Goal: Transaction & Acquisition: Purchase product/service

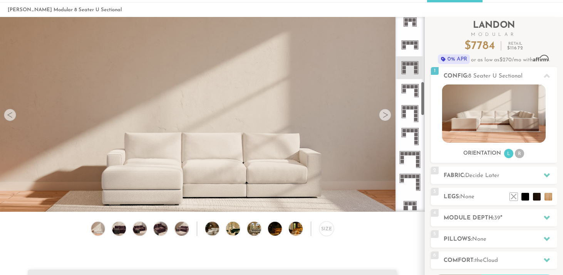
scroll to position [361, 0]
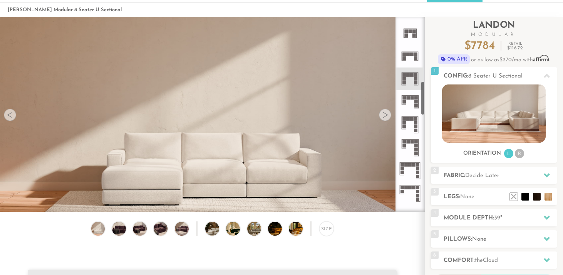
click at [413, 79] on icon at bounding box center [410, 78] width 23 height 23
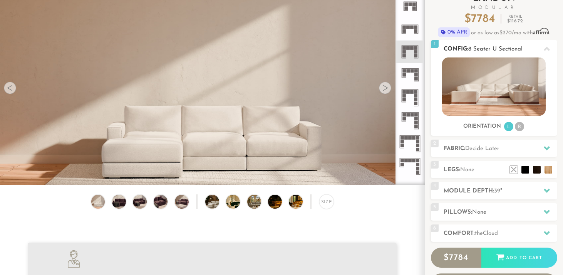
scroll to position [57, 0]
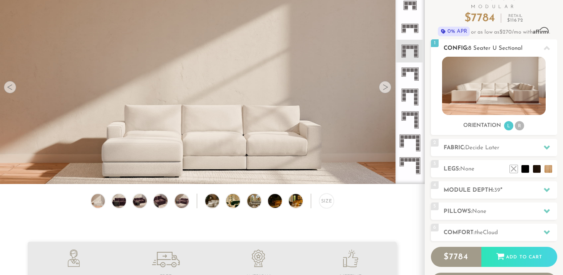
click at [522, 126] on li "R" at bounding box center [519, 125] width 9 height 9
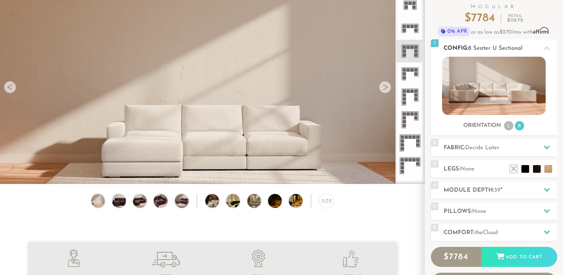
click at [508, 126] on li "L" at bounding box center [508, 125] width 9 height 9
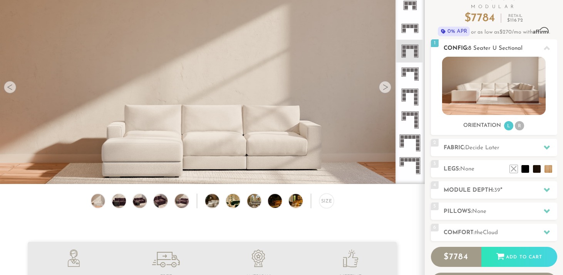
click at [520, 125] on li "R" at bounding box center [519, 125] width 9 height 9
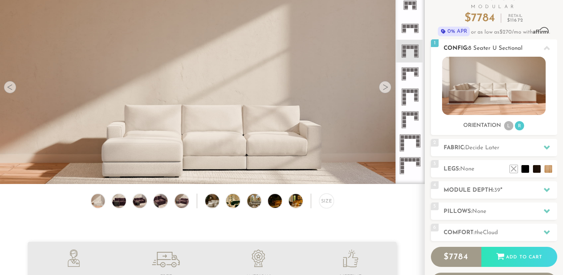
click at [512, 126] on li "L" at bounding box center [508, 125] width 9 height 9
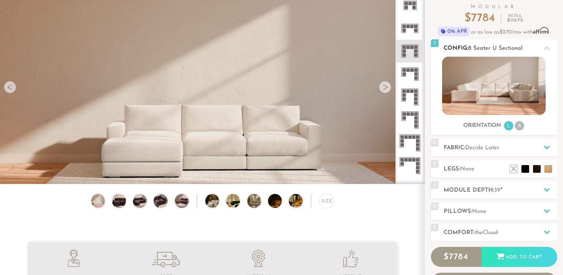
click at [504, 124] on ul "L R" at bounding box center [514, 126] width 22 height 10
click at [517, 124] on li "R" at bounding box center [519, 125] width 9 height 9
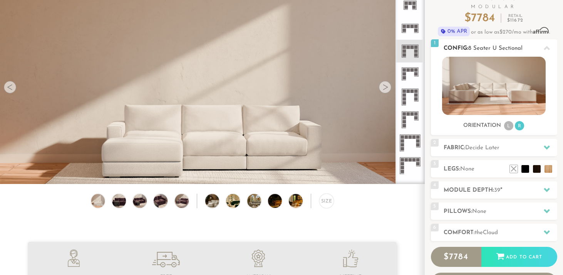
click at [505, 128] on li "L" at bounding box center [508, 125] width 9 height 9
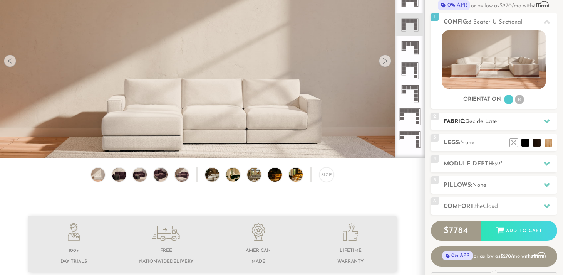
scroll to position [83, 0]
click at [503, 118] on h2 "Fabric: Decide Later" at bounding box center [501, 121] width 114 height 9
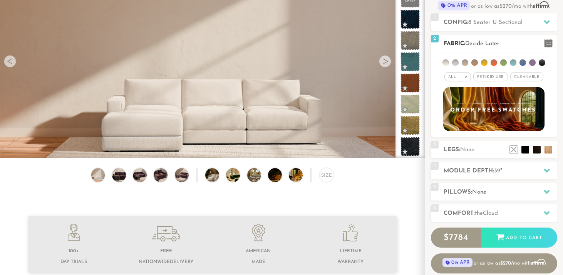
click at [490, 75] on span "Pet/Kid Use x" at bounding box center [490, 76] width 35 height 9
click at [521, 79] on span "Cleanable x" at bounding box center [529, 76] width 33 height 9
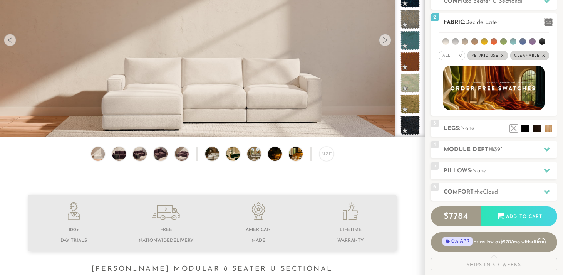
scroll to position [106, 0]
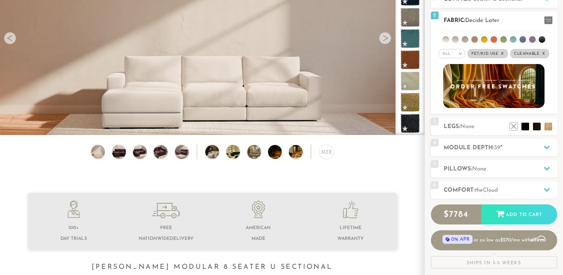
click at [521, 39] on li at bounding box center [523, 39] width 7 height 7
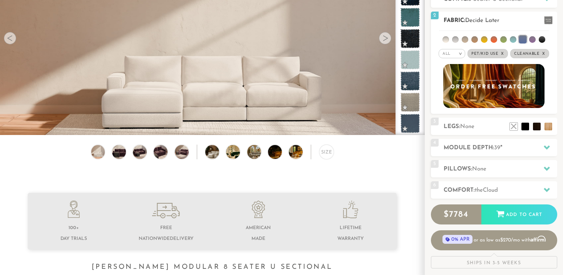
click at [472, 41] on li at bounding box center [474, 39] width 7 height 7
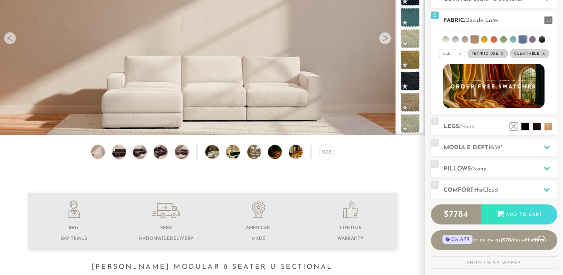
click at [467, 38] on li at bounding box center [465, 39] width 7 height 7
click at [457, 38] on li at bounding box center [455, 39] width 7 height 7
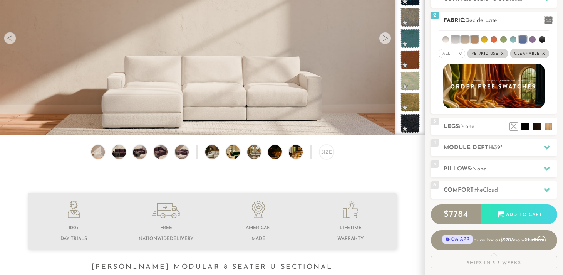
click at [542, 39] on li at bounding box center [542, 39] width 7 height 7
click at [525, 41] on li at bounding box center [523, 39] width 8 height 8
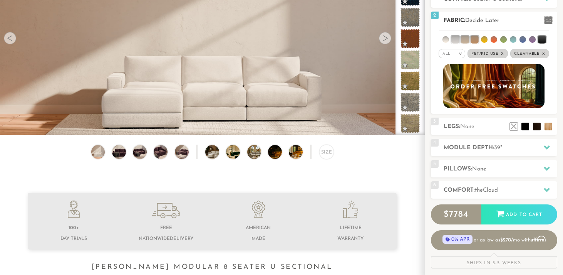
click at [540, 37] on li at bounding box center [542, 39] width 8 height 8
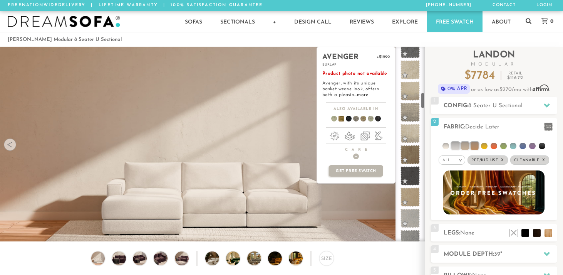
scroll to position [632, 0]
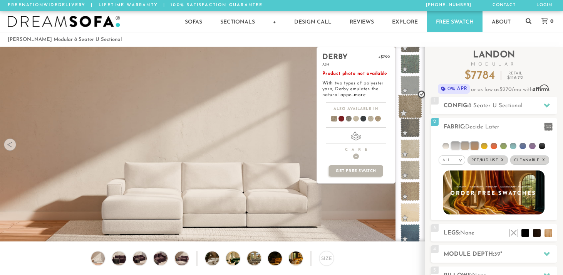
click at [413, 108] on span at bounding box center [410, 106] width 24 height 24
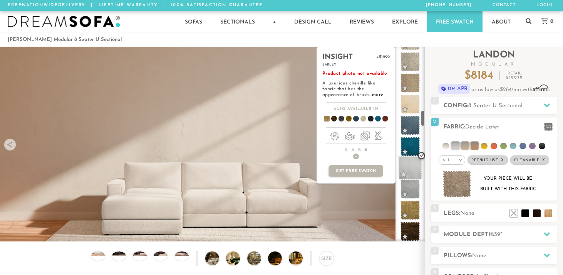
scroll to position [787, 0]
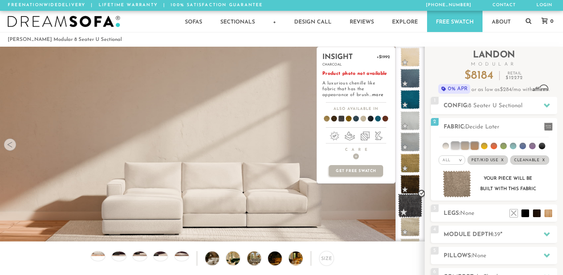
click at [409, 207] on span at bounding box center [410, 205] width 24 height 24
click at [372, 95] on link "more" at bounding box center [377, 94] width 11 height 5
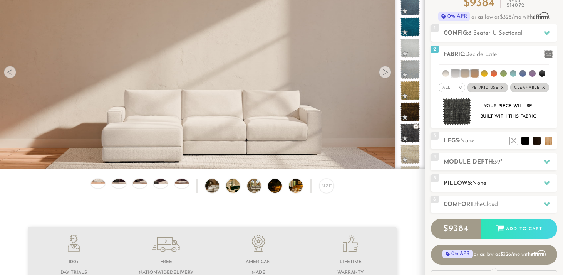
scroll to position [72, 0]
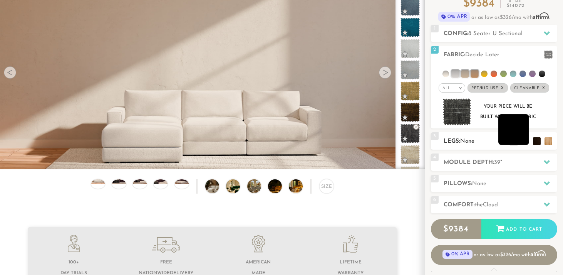
click at [528, 135] on li at bounding box center [513, 129] width 31 height 31
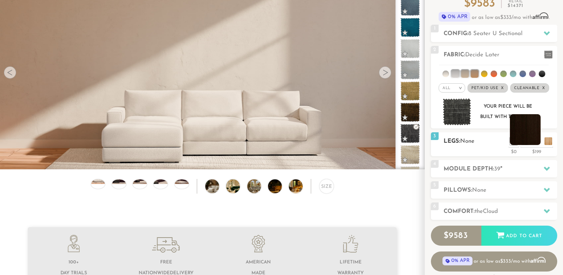
click at [536, 139] on li at bounding box center [525, 129] width 31 height 31
click at [514, 139] on li at bounding box center [502, 129] width 31 height 31
click at [535, 141] on li at bounding box center [525, 129] width 31 height 31
click at [529, 173] on h2 "Module Depth: 39 "" at bounding box center [501, 168] width 114 height 9
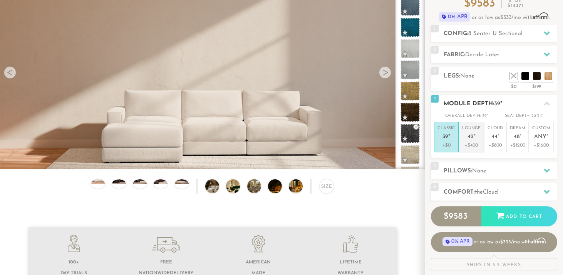
click at [467, 133] on p "Lounge 42 "" at bounding box center [471, 133] width 18 height 17
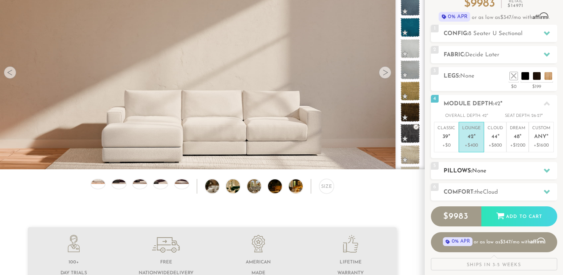
click at [497, 168] on h2 "Pillows: None" at bounding box center [501, 170] width 114 height 9
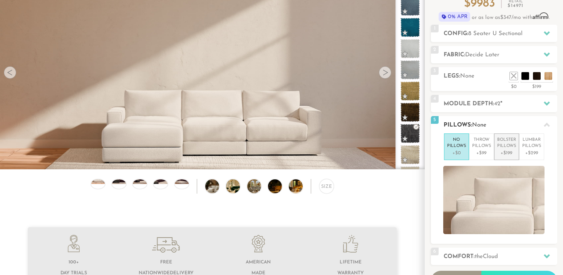
click at [516, 143] on p "Bolster Pillows" at bounding box center [506, 143] width 19 height 13
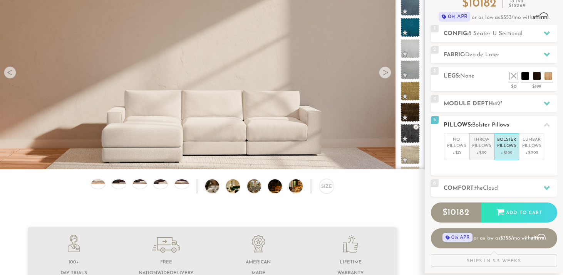
click at [483, 147] on p "Throw Pillows" at bounding box center [481, 143] width 19 height 13
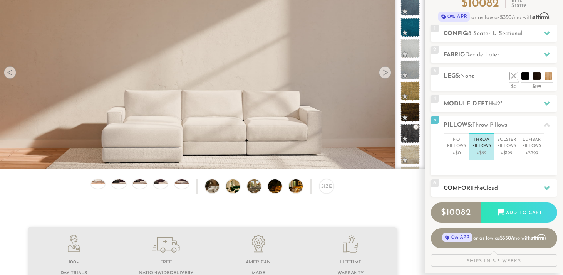
click at [498, 185] on span "Cloud" at bounding box center [490, 188] width 15 height 6
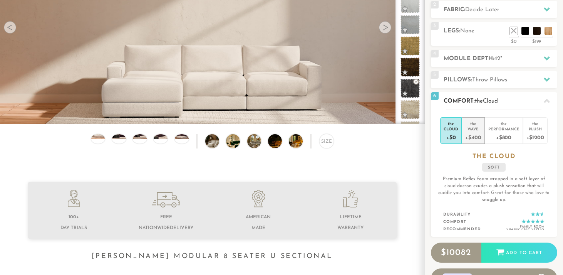
scroll to position [117, 0]
click at [473, 123] on div "the" at bounding box center [473, 122] width 16 height 8
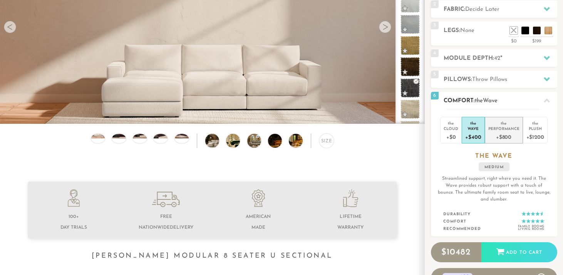
click at [514, 131] on div "+$800" at bounding box center [503, 136] width 31 height 11
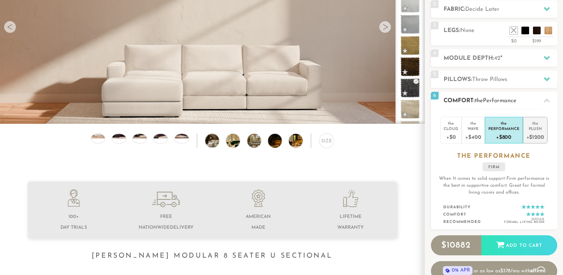
click at [533, 133] on div "+$1200" at bounding box center [536, 136] width 18 height 11
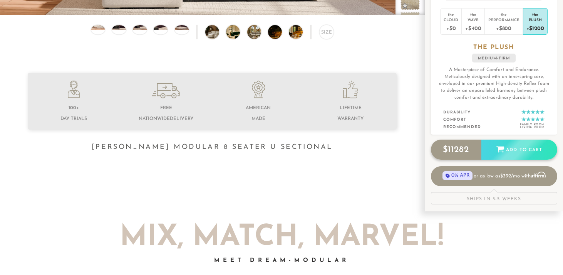
scroll to position [169, 0]
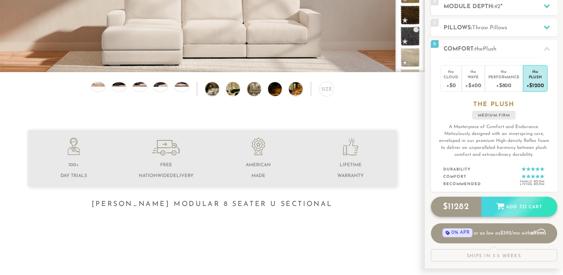
click at [486, 210] on div "Add to Cart" at bounding box center [520, 206] width 76 height 21
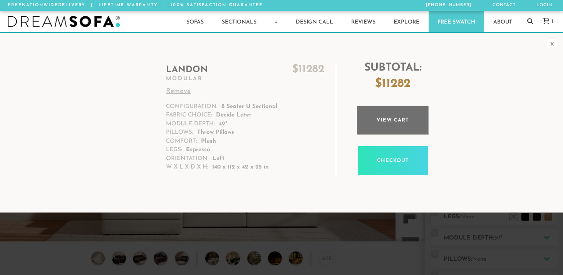
scroll to position [8495, 563]
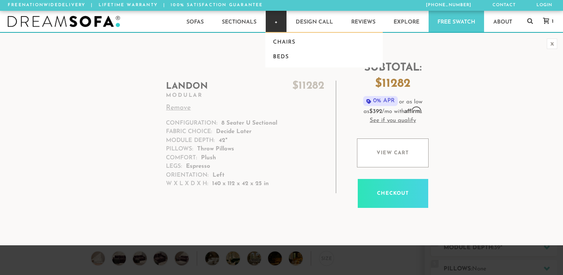
click at [272, 28] on link "+" at bounding box center [276, 21] width 21 height 21
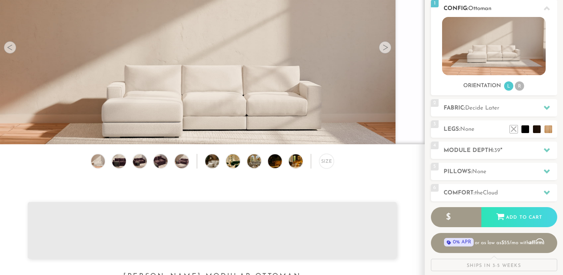
scroll to position [97, 0]
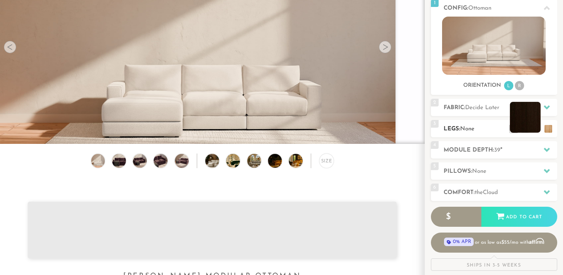
click at [537, 130] on li at bounding box center [525, 117] width 31 height 31
click at [538, 129] on li at bounding box center [525, 117] width 31 height 31
click at [455, 125] on h2 "Legs: None" at bounding box center [501, 128] width 114 height 9
click at [536, 129] on li at bounding box center [525, 117] width 31 height 31
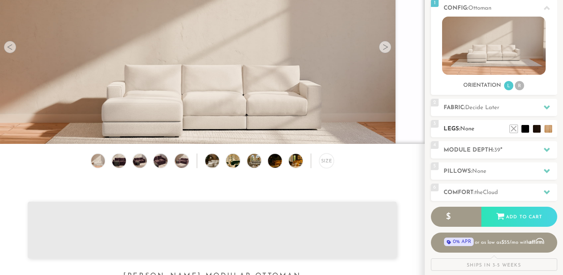
click at [504, 133] on h2 "Legs: None" at bounding box center [501, 128] width 114 height 9
click at [517, 128] on li at bounding box center [502, 117] width 31 height 31
click at [493, 143] on div "4 Module Depth: 39 "" at bounding box center [494, 149] width 126 height 17
click at [494, 149] on h2 "Module Depth: 39 "" at bounding box center [501, 150] width 114 height 9
click at [549, 148] on icon at bounding box center [547, 150] width 6 height 4
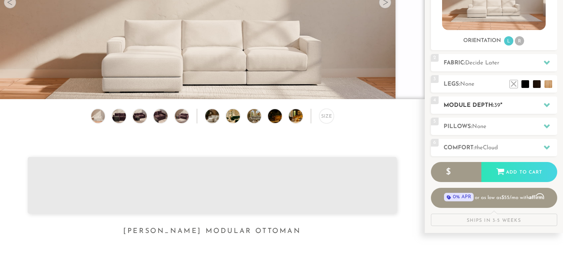
scroll to position [142, 0]
click at [542, 128] on div at bounding box center [547, 127] width 16 height 16
click at [537, 151] on h2 "Comfort: the Cloud" at bounding box center [501, 148] width 114 height 9
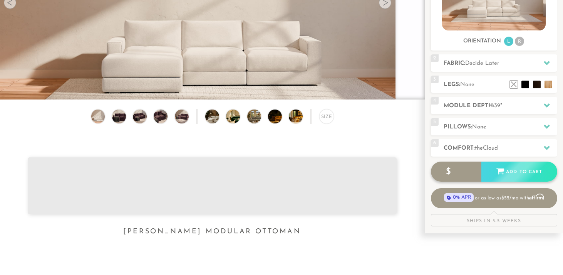
click at [454, 179] on div "$ 599" at bounding box center [456, 171] width 50 height 21
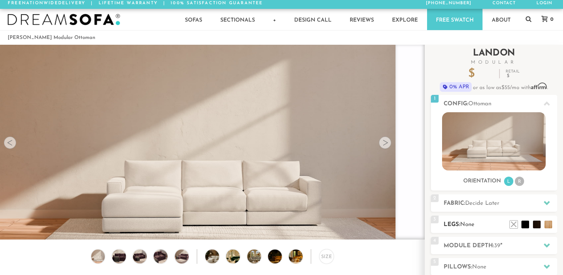
scroll to position [0, 0]
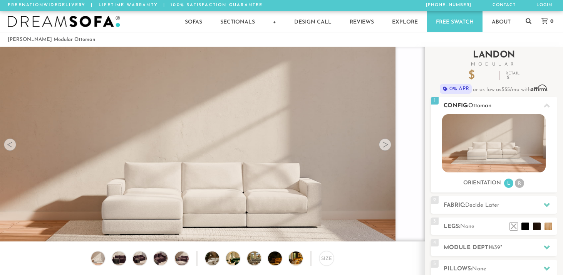
click at [465, 107] on h2 "Config: Ottoman" at bounding box center [501, 105] width 114 height 9
click at [482, 157] on img at bounding box center [494, 143] width 104 height 58
click at [519, 184] on li "R" at bounding box center [519, 182] width 9 height 9
click at [487, 201] on h2 "Fabric: Decide Later" at bounding box center [501, 205] width 114 height 9
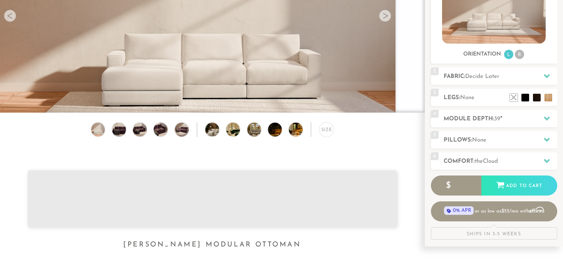
scroll to position [154, 0]
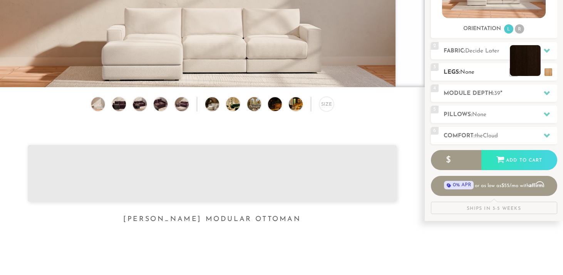
click at [536, 74] on li at bounding box center [525, 60] width 31 height 31
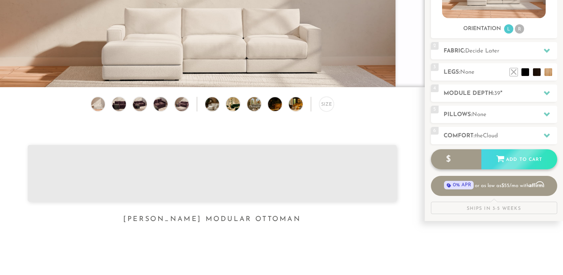
click at [515, 160] on div "Add to Cart" at bounding box center [520, 159] width 76 height 21
click at [322, 108] on div "Size" at bounding box center [326, 104] width 15 height 15
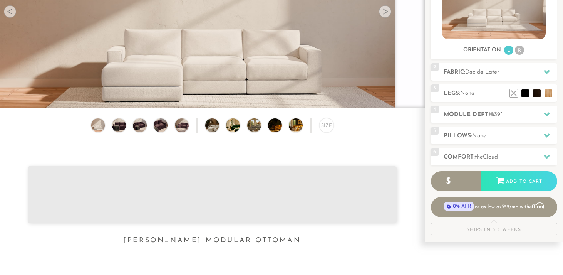
scroll to position [0, 0]
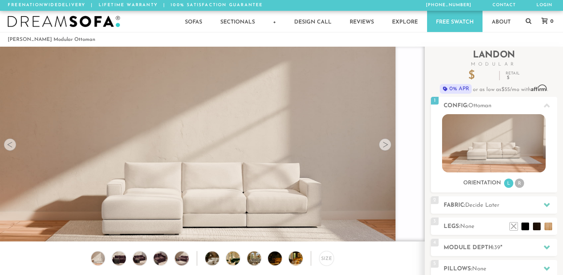
click at [545, 19] on icon at bounding box center [545, 21] width 6 height 6
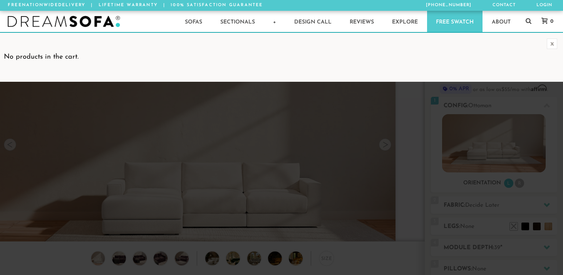
click at [82, 20] on img at bounding box center [64, 22] width 112 height 12
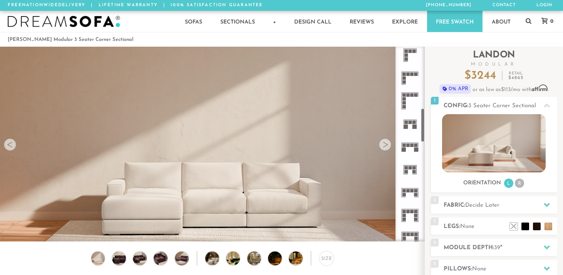
scroll to position [401, 0]
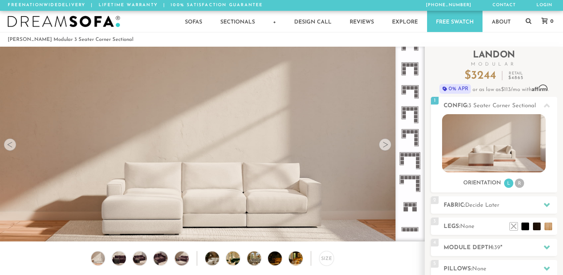
click at [418, 70] on rect at bounding box center [418, 69] width 0 height 12
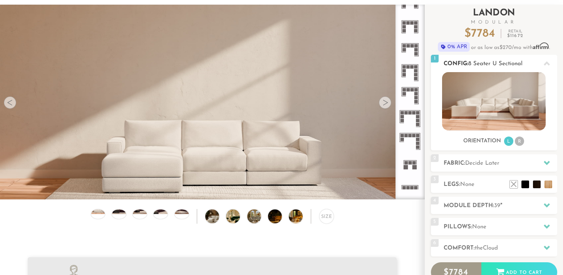
scroll to position [42, 0]
click at [484, 160] on span "Decide Later" at bounding box center [482, 163] width 34 height 6
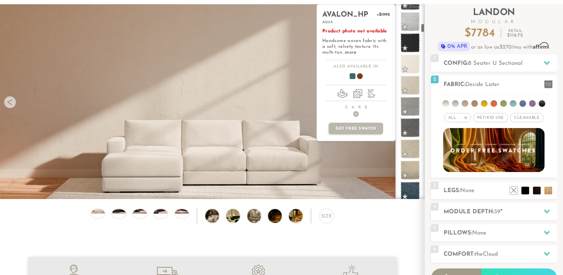
scroll to position [647, 0]
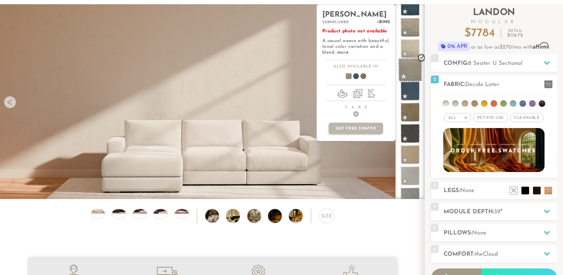
click at [412, 74] on span at bounding box center [410, 70] width 24 height 24
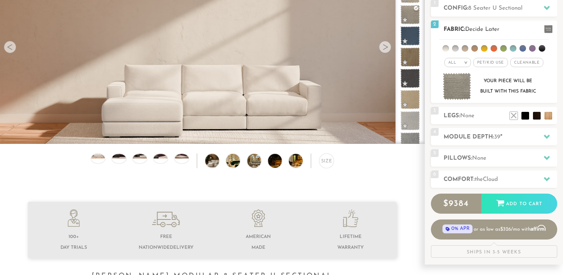
scroll to position [124, 0]
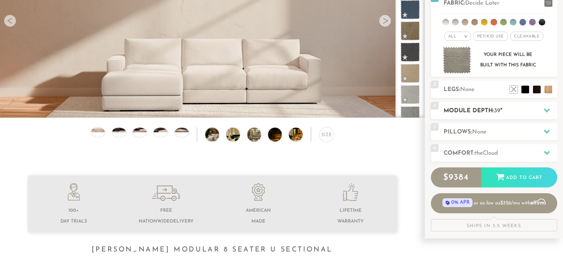
click at [475, 115] on h2 "Module Depth: 39 "" at bounding box center [501, 110] width 114 height 9
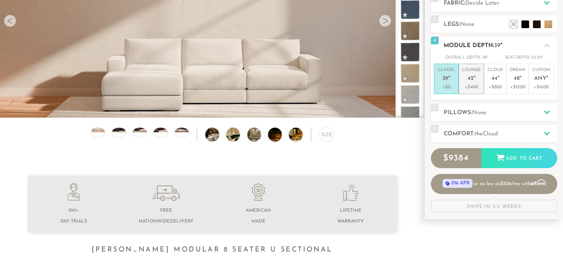
click at [472, 86] on p "+$400" at bounding box center [471, 87] width 18 height 7
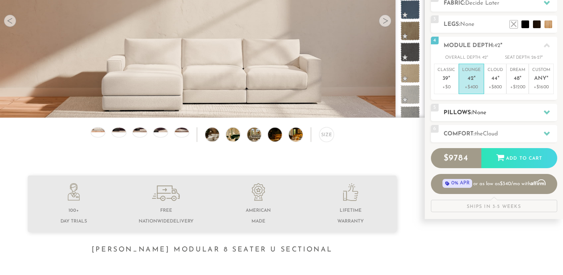
click at [482, 119] on div "5 Pillows: None" at bounding box center [494, 112] width 126 height 17
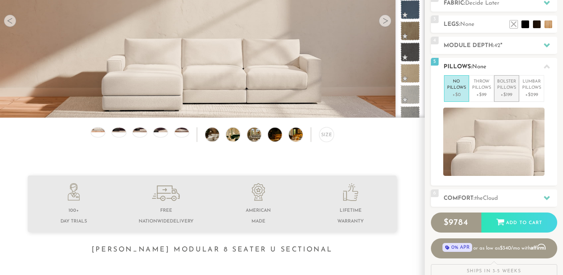
click at [504, 88] on p "Bolster Pillows" at bounding box center [506, 85] width 19 height 13
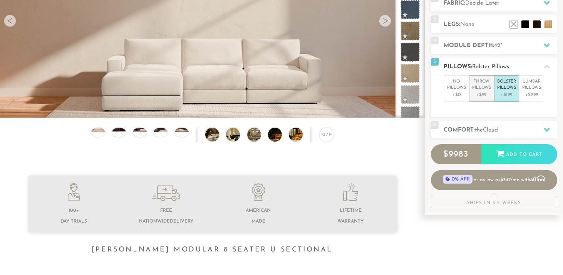
click at [482, 91] on p "+$99" at bounding box center [481, 94] width 19 height 7
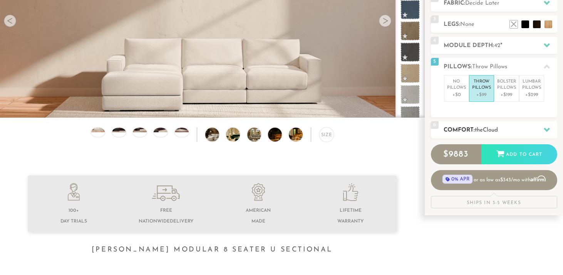
click at [487, 129] on span "Cloud" at bounding box center [490, 130] width 15 height 6
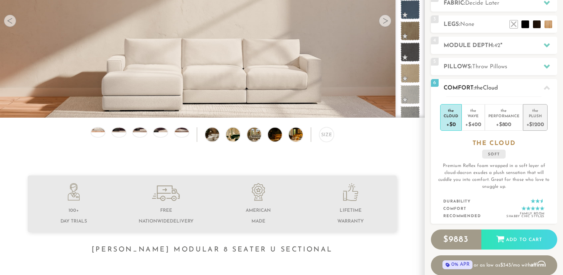
click at [539, 113] on div "Plush" at bounding box center [536, 115] width 18 height 5
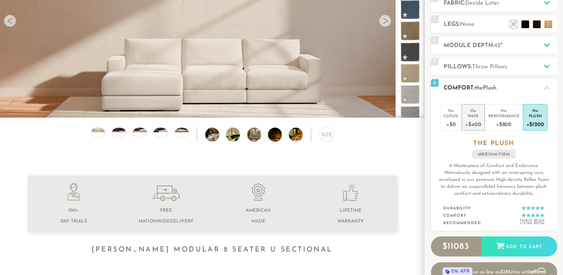
click at [476, 120] on div "+$400" at bounding box center [473, 123] width 16 height 11
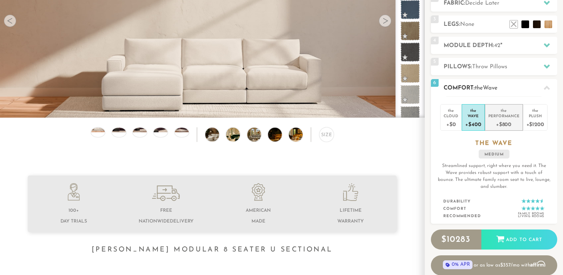
click at [497, 120] on div "+$800" at bounding box center [503, 123] width 31 height 11
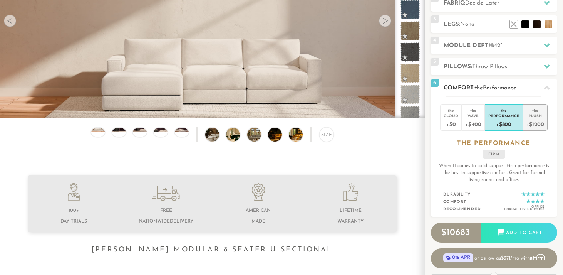
click at [530, 118] on div "+$1200" at bounding box center [536, 123] width 18 height 11
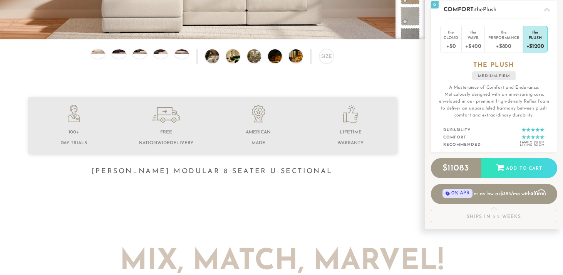
scroll to position [211, 0]
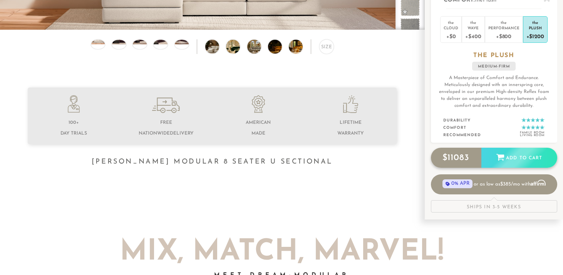
click at [518, 165] on div "Add to Cart" at bounding box center [520, 158] width 76 height 21
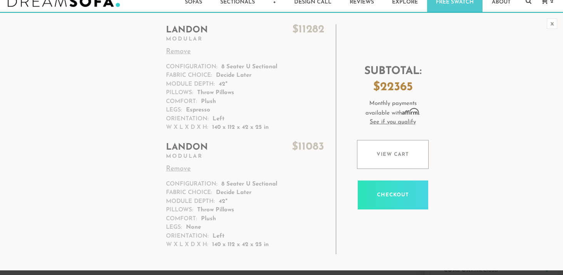
scroll to position [19, 0]
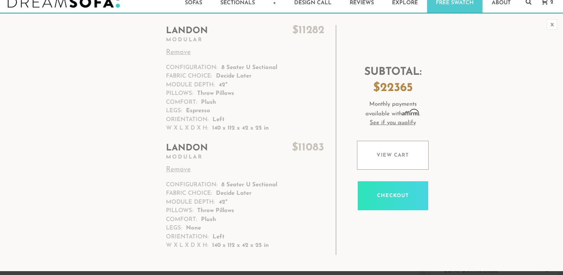
click at [181, 50] on link "Remove" at bounding box center [245, 52] width 158 height 10
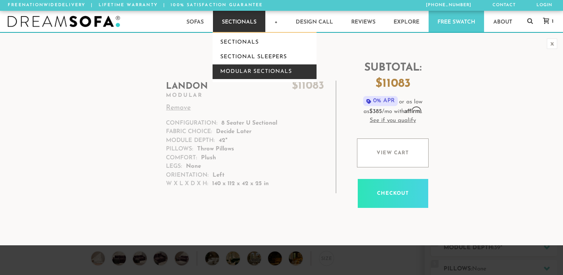
click at [251, 70] on link "Modular Sectionals" at bounding box center [265, 71] width 104 height 15
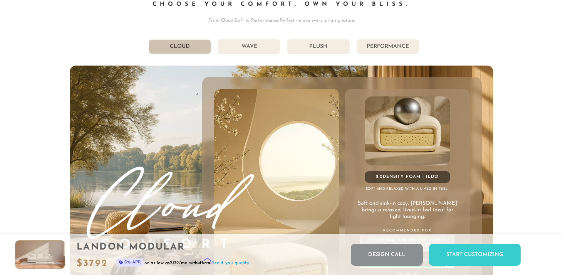
scroll to position [4111, 0]
click at [258, 45] on li "Wave" at bounding box center [249, 47] width 62 height 15
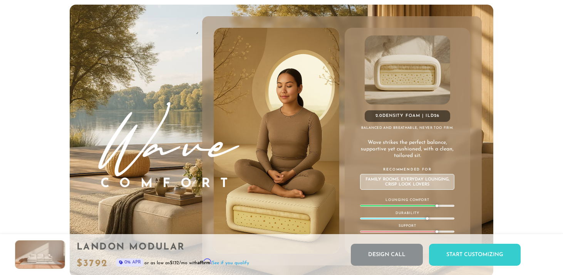
scroll to position [4139, 0]
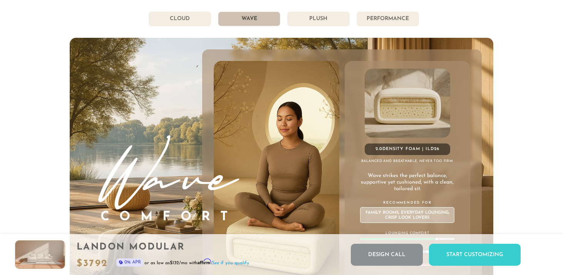
click at [328, 23] on li "Plush" at bounding box center [318, 19] width 62 height 15
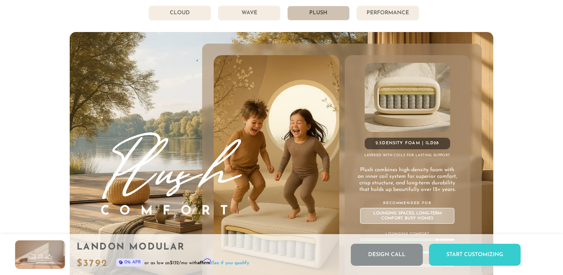
scroll to position [4143, 0]
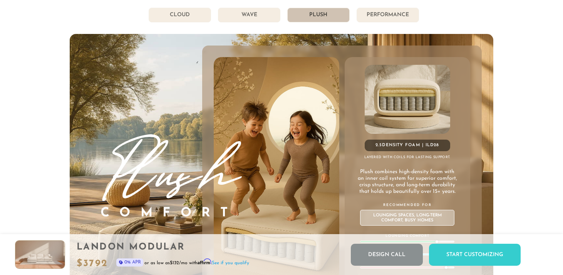
click at [371, 13] on li "Performance" at bounding box center [388, 15] width 62 height 15
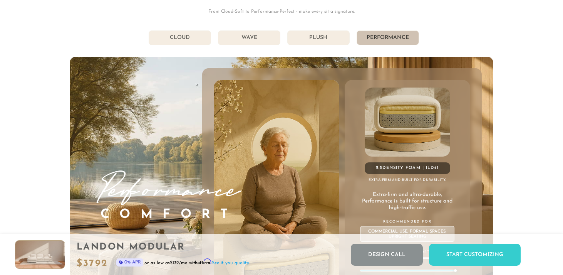
scroll to position [4104, 0]
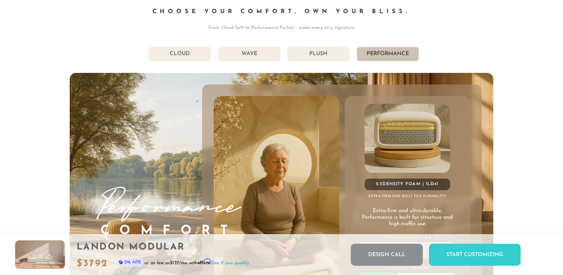
click at [317, 55] on li "Plush" at bounding box center [318, 54] width 62 height 15
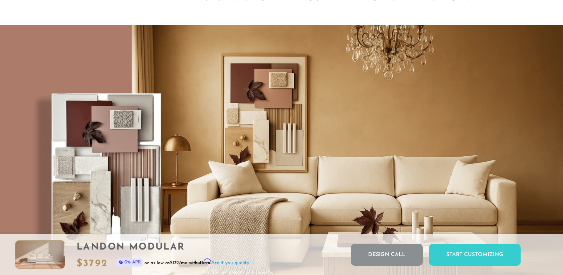
scroll to position [6053, 0]
